Goal: Transaction & Acquisition: Download file/media

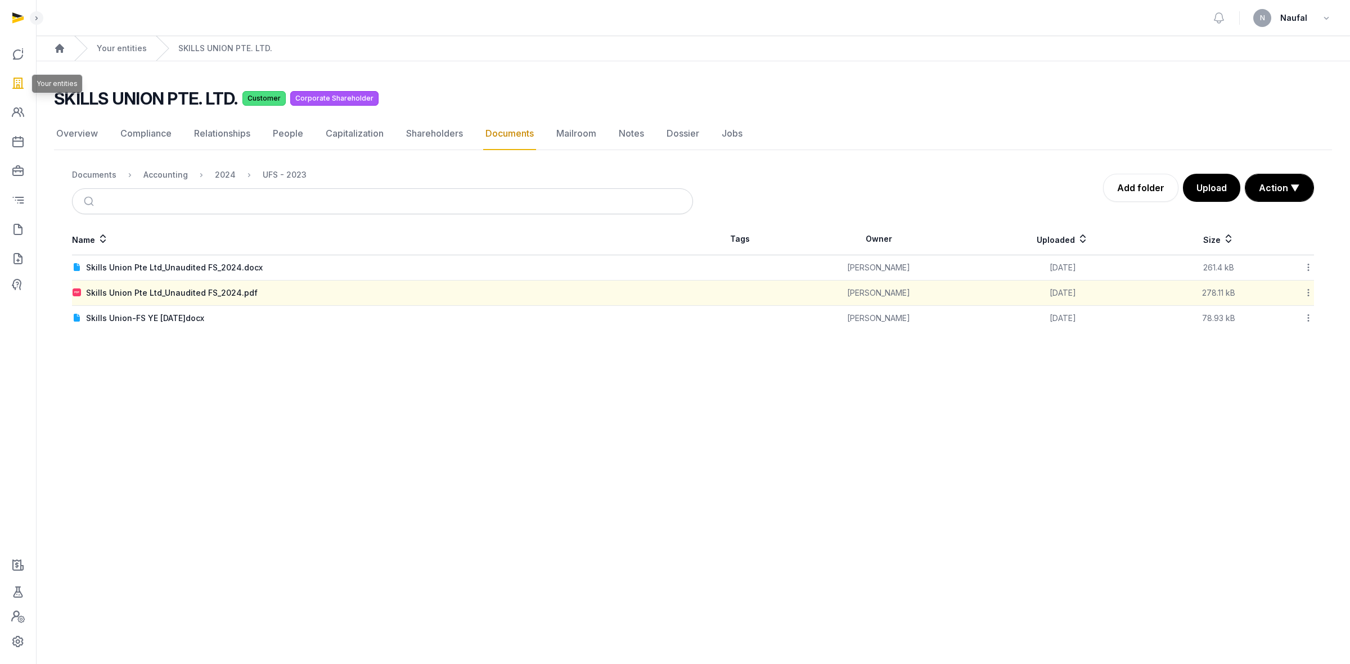
click at [20, 88] on icon at bounding box center [18, 83] width 14 height 18
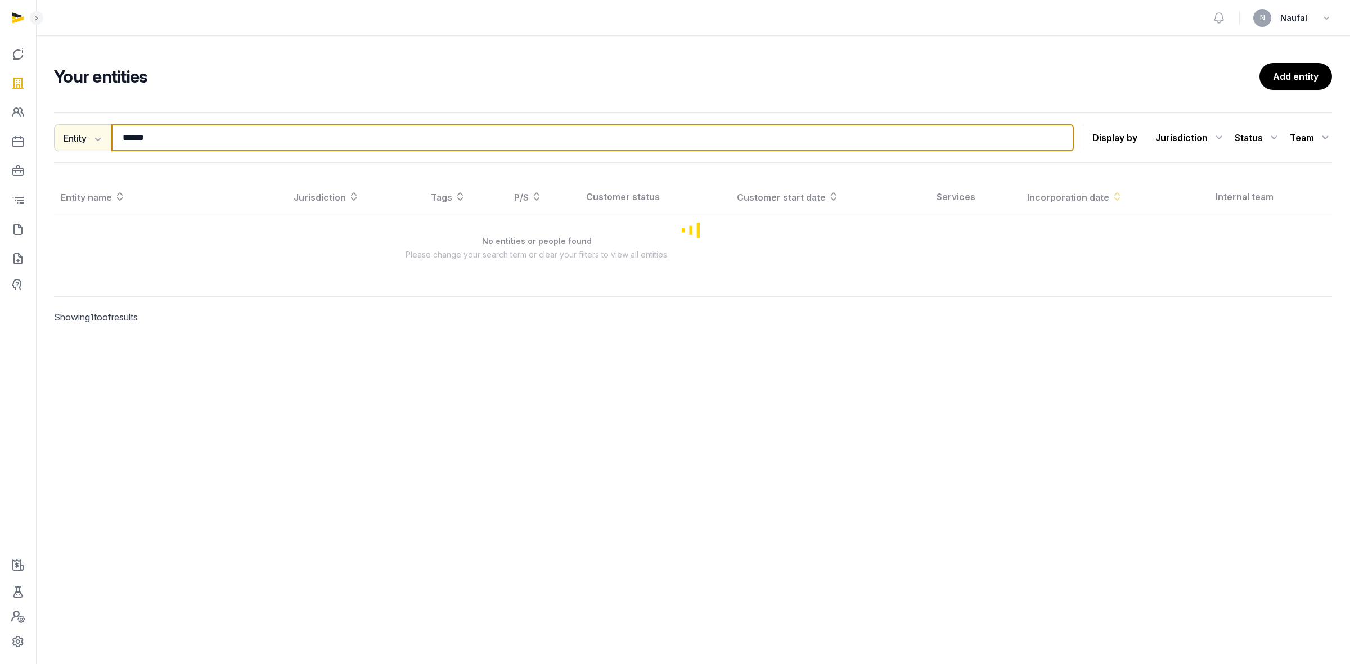
drag, startPoint x: 150, startPoint y: 143, endPoint x: 111, endPoint y: 141, distance: 38.9
click at [111, 141] on div "Entity Entity People Tags Services ***** Search" at bounding box center [564, 137] width 1020 height 27
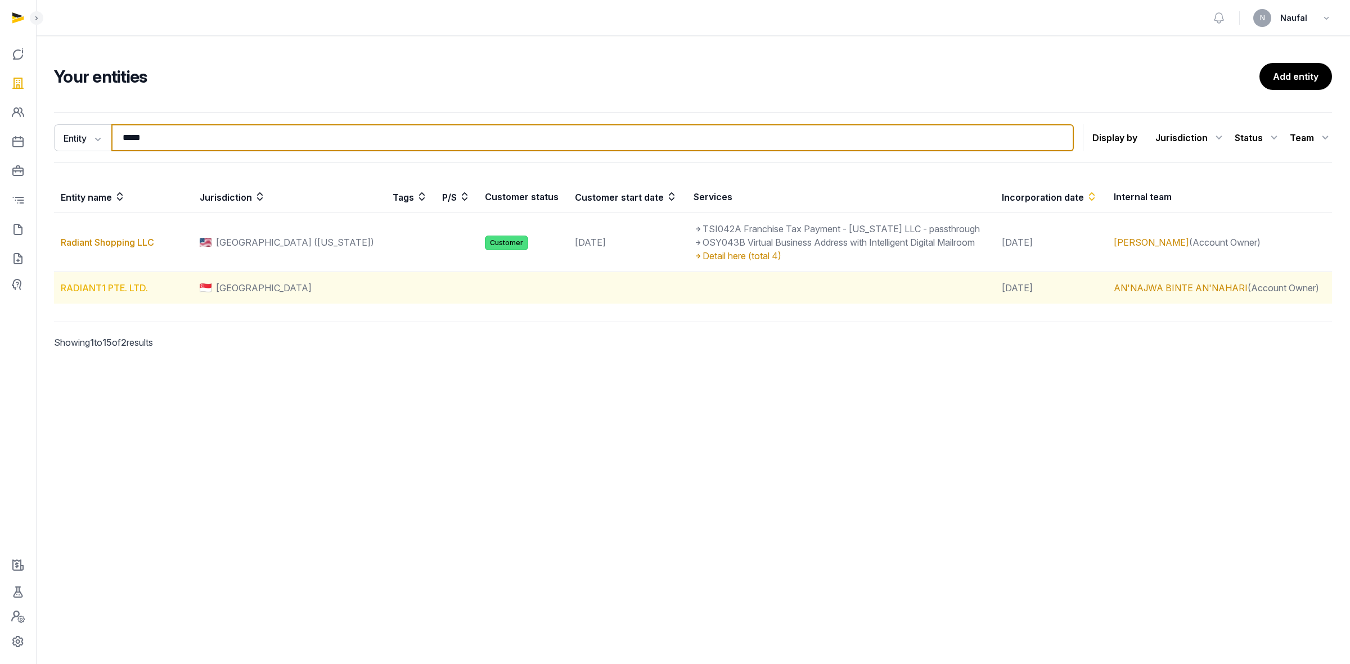
type input "*****"
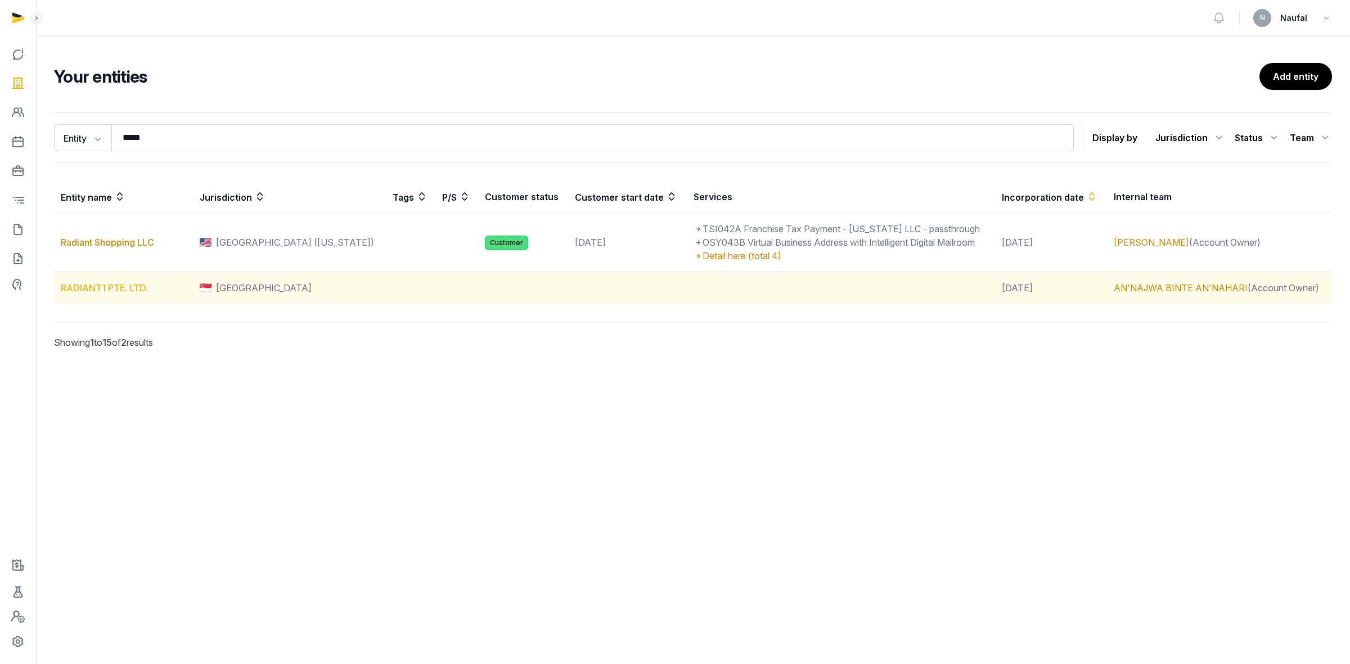
click at [116, 287] on link "RADIANT1 PTE. LTD." at bounding box center [104, 287] width 87 height 11
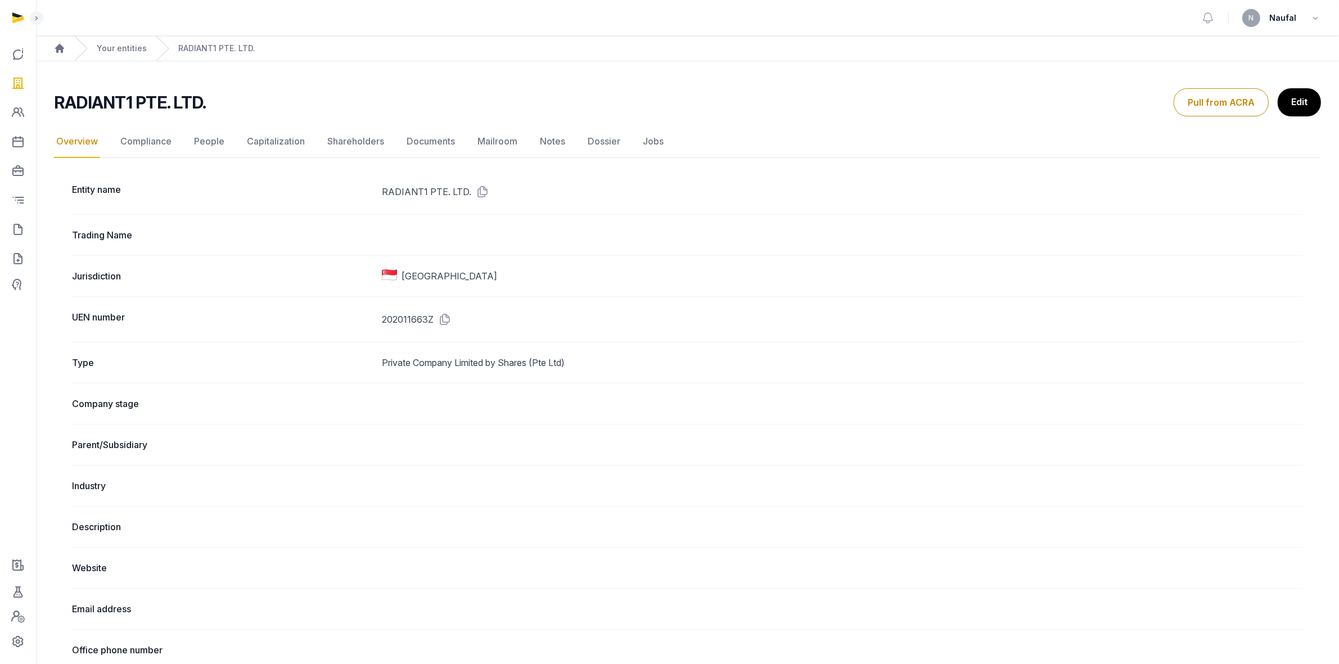
click at [399, 145] on nav "Overview Compliance People Capitalization Shareholders Documents Mailroom Notes…" at bounding box center [687, 141] width 1267 height 33
click at [420, 139] on link "Documents" at bounding box center [430, 141] width 53 height 33
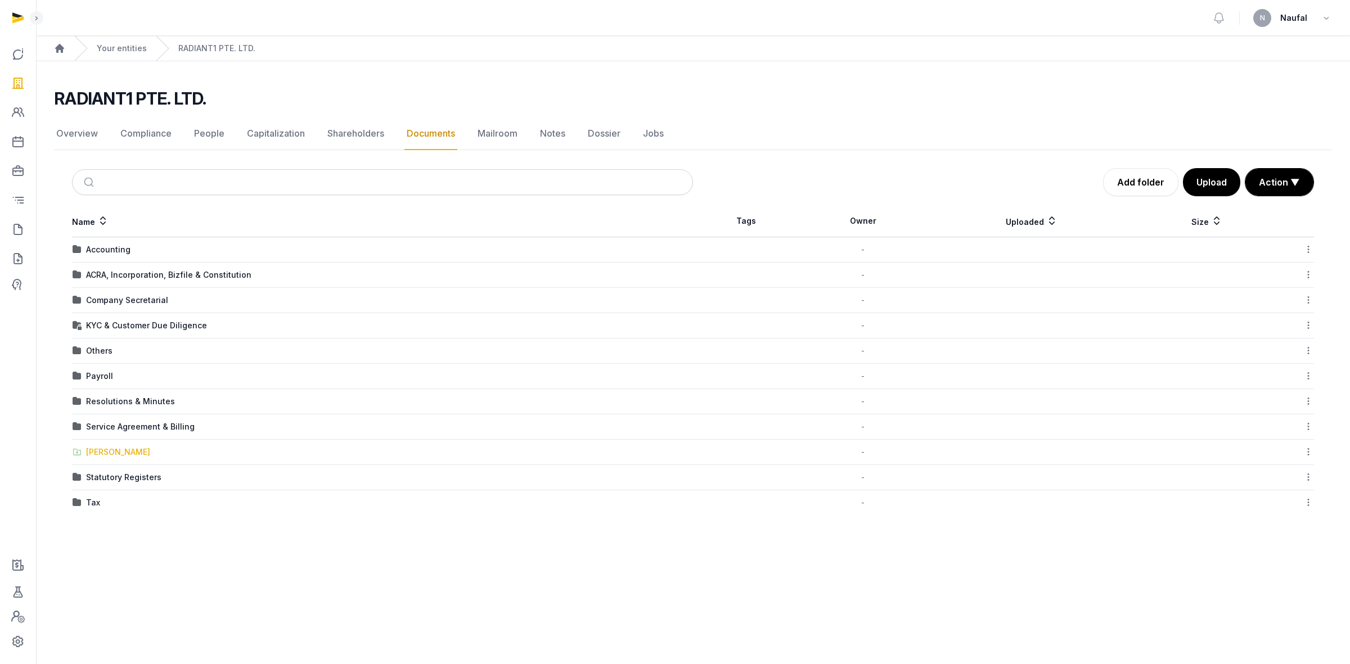
click at [115, 411] on div "[PERSON_NAME]" at bounding box center [118, 452] width 64 height 11
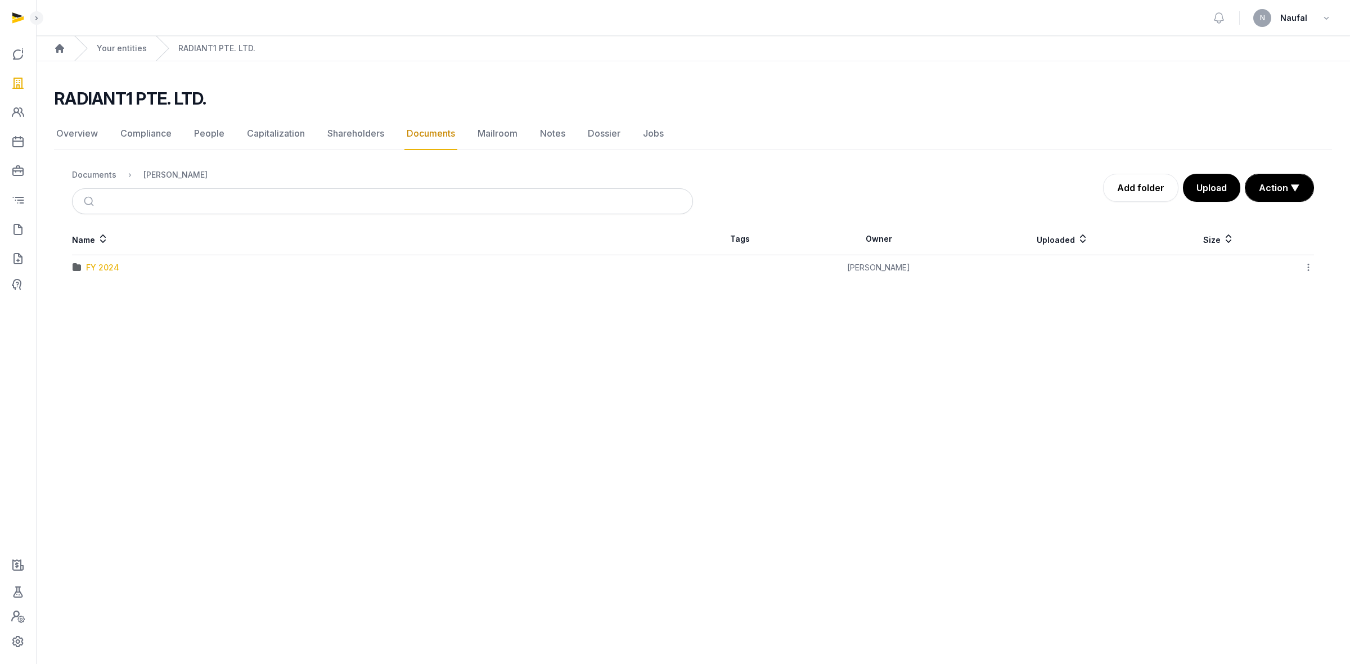
click at [115, 272] on div "FY 2024" at bounding box center [102, 267] width 33 height 11
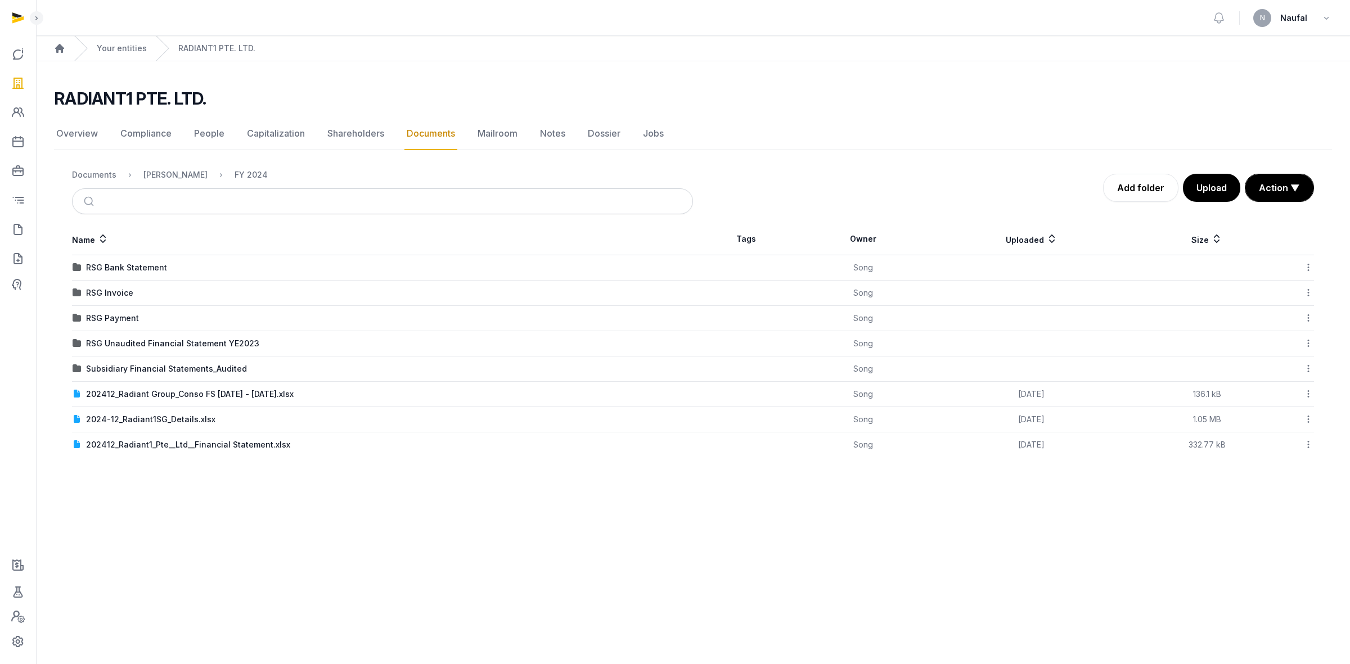
click at [899, 395] on icon at bounding box center [1308, 394] width 10 height 12
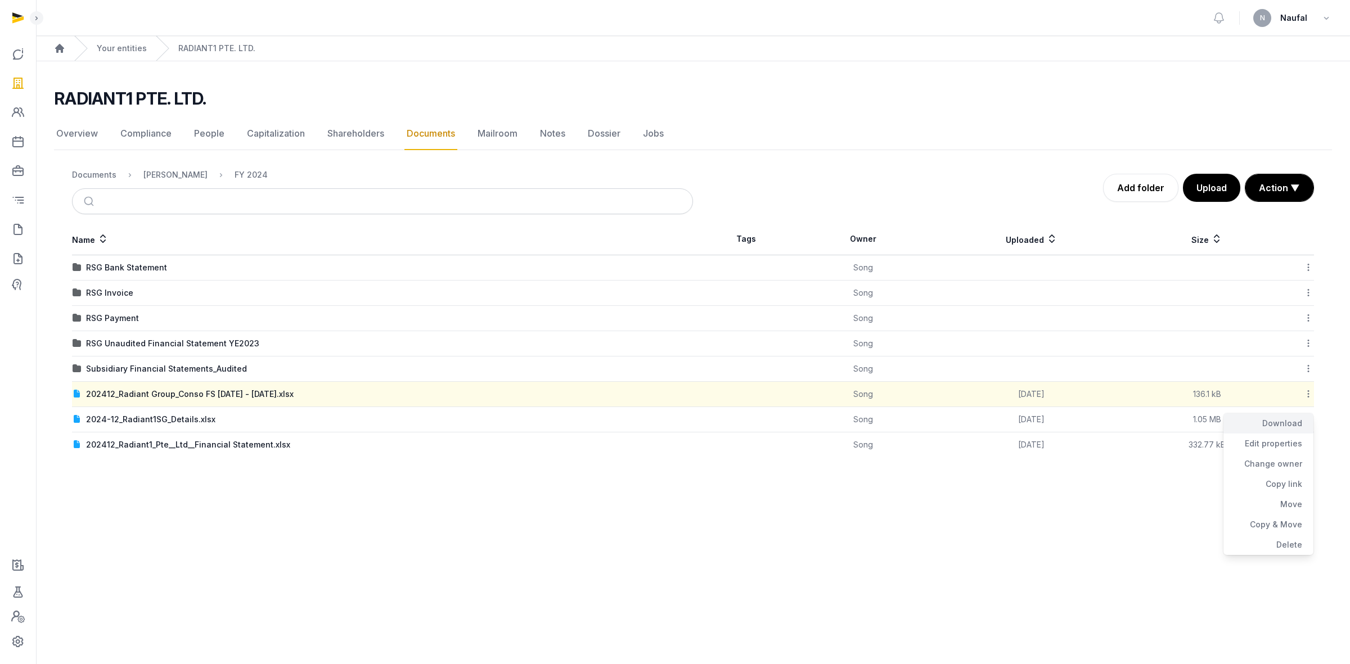
click at [899, 411] on div "Download" at bounding box center [1269, 423] width 90 height 20
click at [162, 411] on div "2024-12_Radiant1SG_Details.xlsx" at bounding box center [150, 419] width 129 height 11
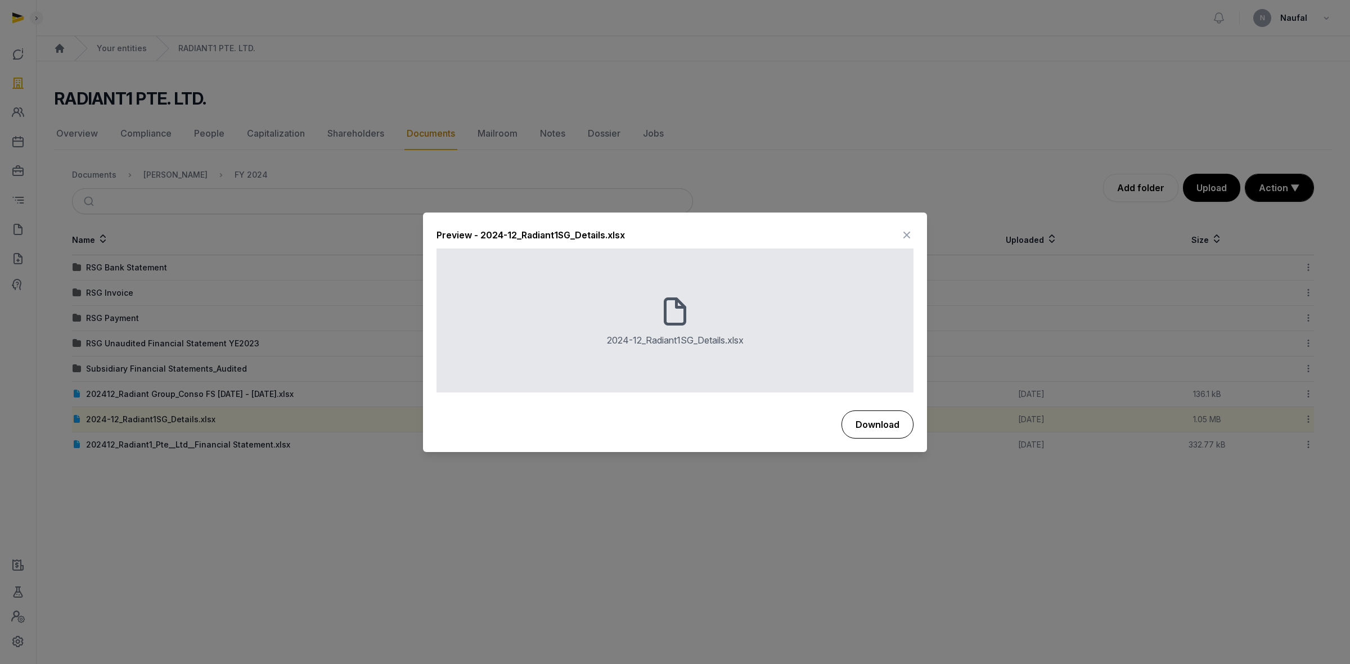
click at [883, 411] on button "Download" at bounding box center [878, 425] width 72 height 28
click at [899, 230] on icon at bounding box center [907, 236] width 14 height 18
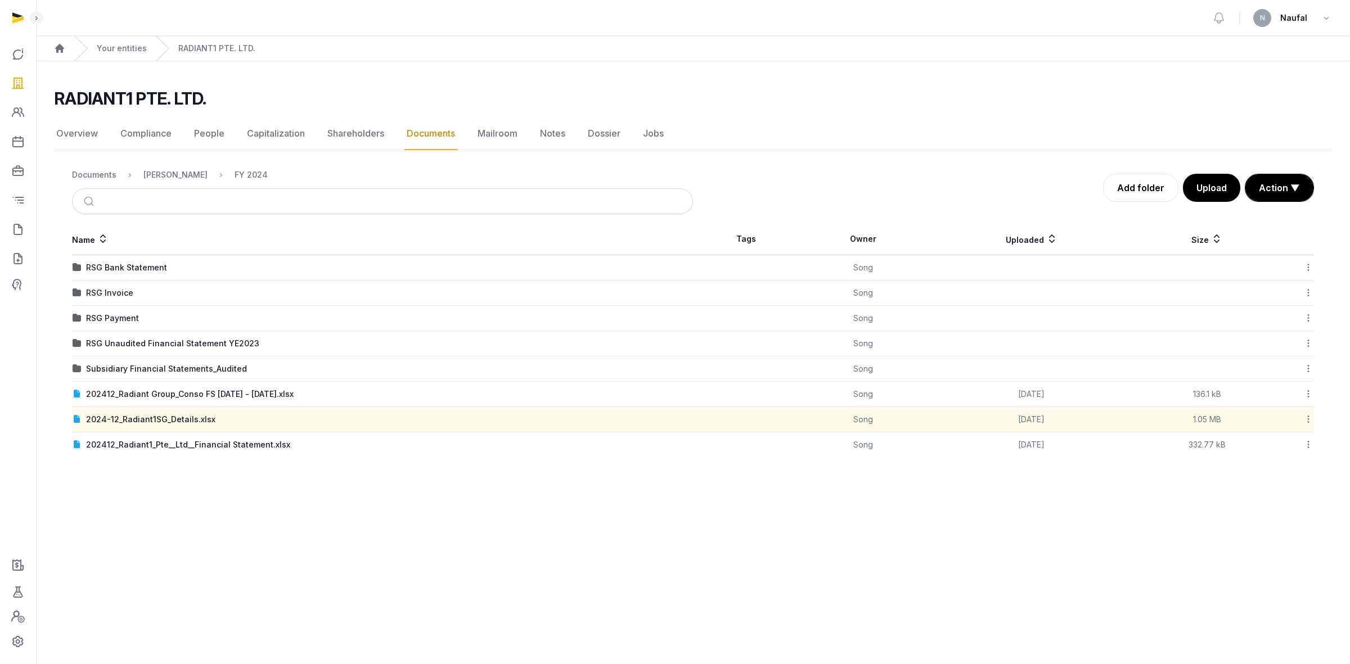
click at [899, 411] on icon at bounding box center [1308, 445] width 10 height 12
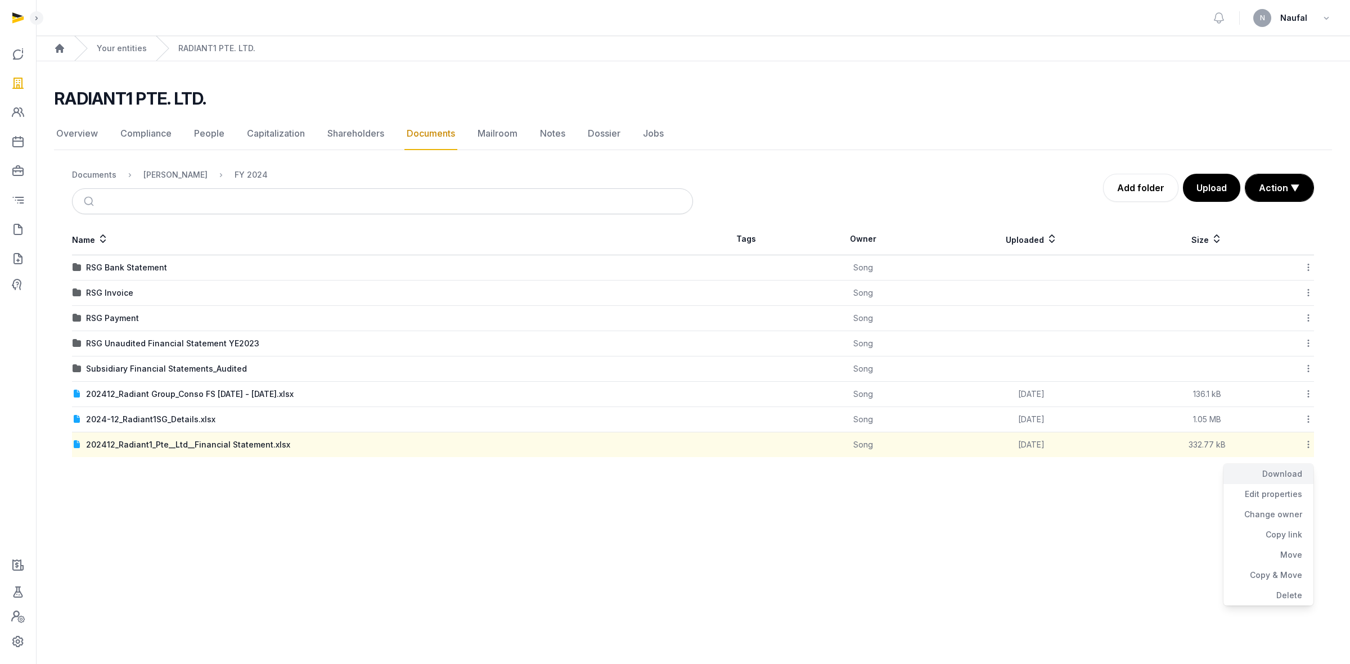
click at [899, 411] on div "Download" at bounding box center [1269, 474] width 90 height 20
click at [17, 231] on icon at bounding box center [18, 230] width 14 height 18
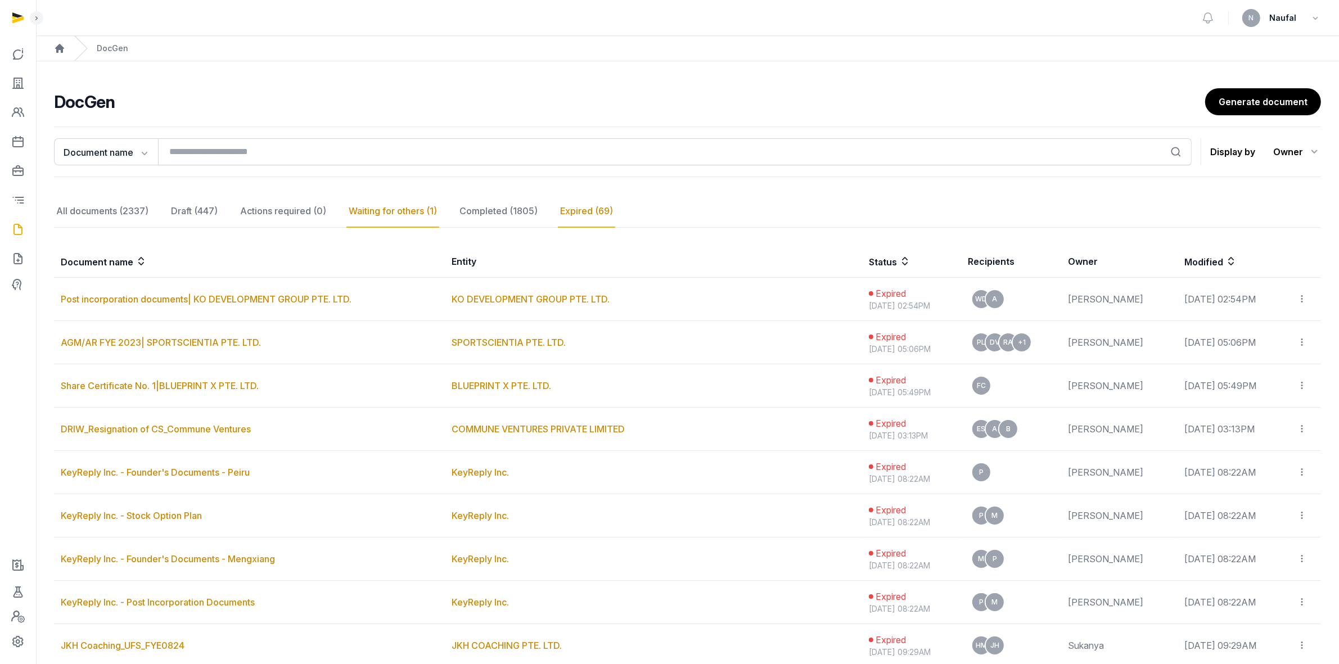
click at [401, 209] on div "Waiting for others (1)" at bounding box center [393, 211] width 93 height 33
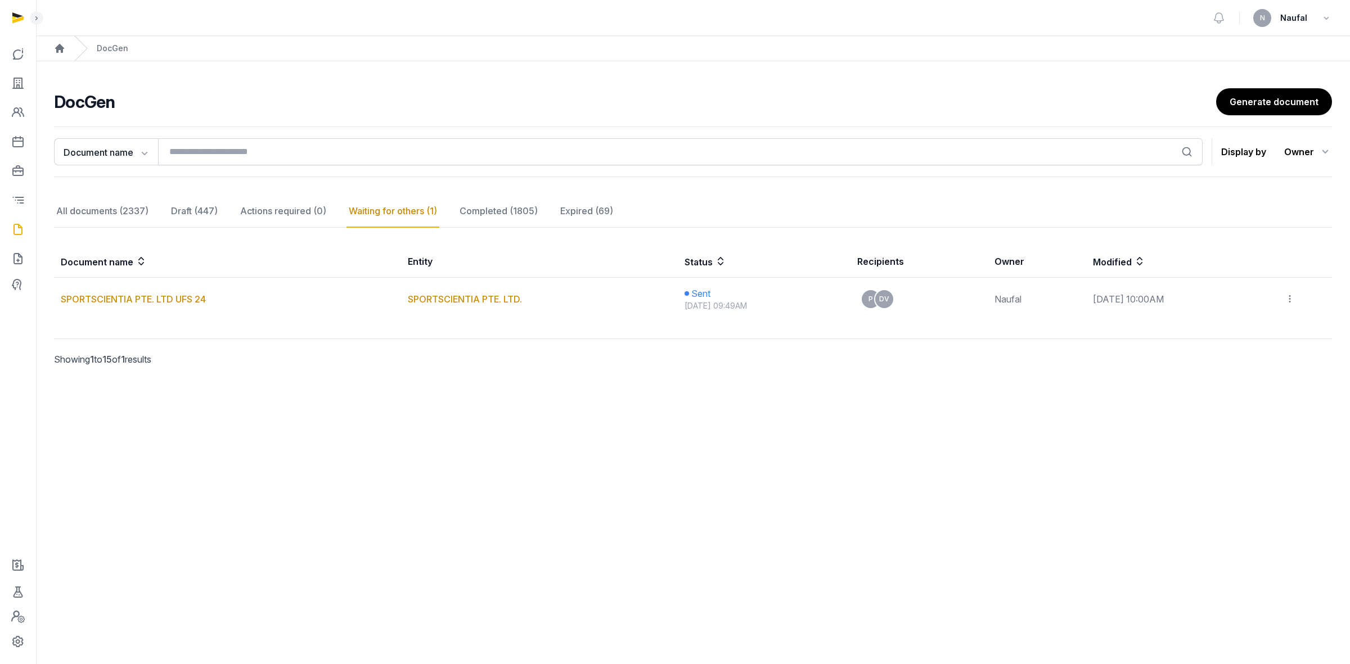
click at [206, 411] on main "**********" at bounding box center [693, 240] width 1314 height 359
